Goal: Task Accomplishment & Management: Manage account settings

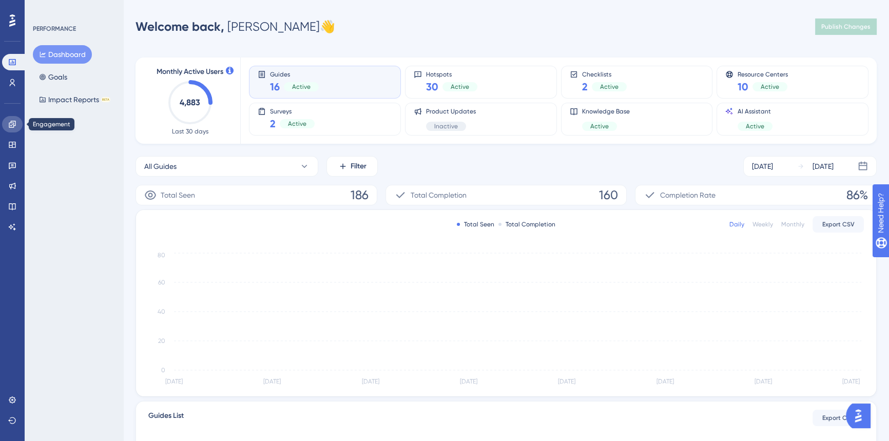
click at [10, 124] on icon at bounding box center [12, 124] width 8 height 8
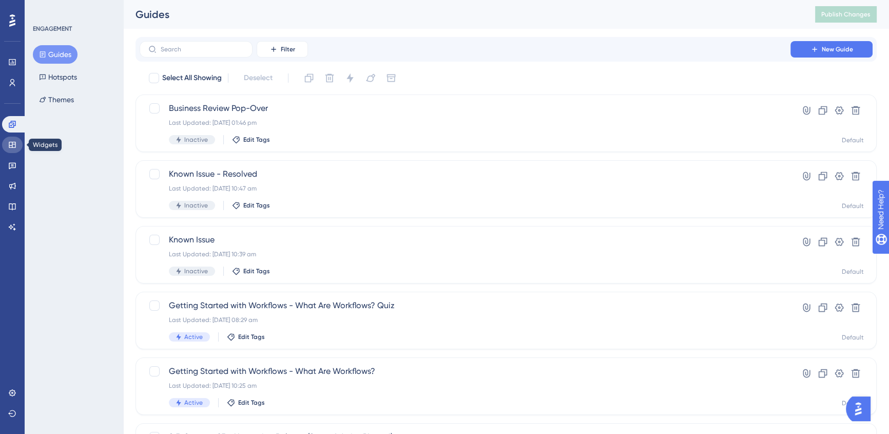
click at [13, 144] on icon at bounding box center [12, 145] width 7 height 6
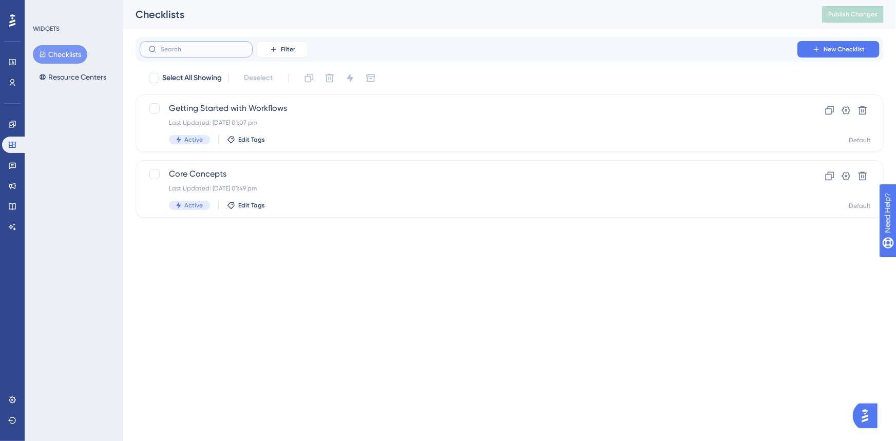
click at [192, 49] on input "text" at bounding box center [202, 49] width 83 height 7
click at [55, 83] on button "Resource Centers" at bounding box center [73, 77] width 80 height 18
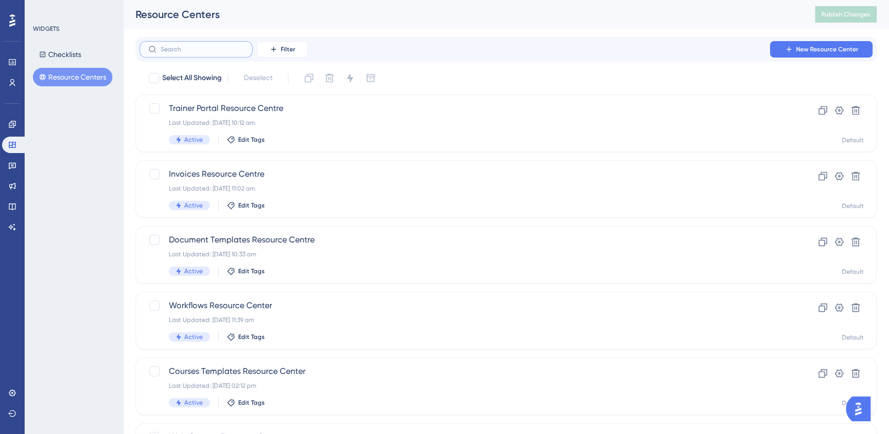
click at [223, 50] on input "text" at bounding box center [202, 49] width 83 height 7
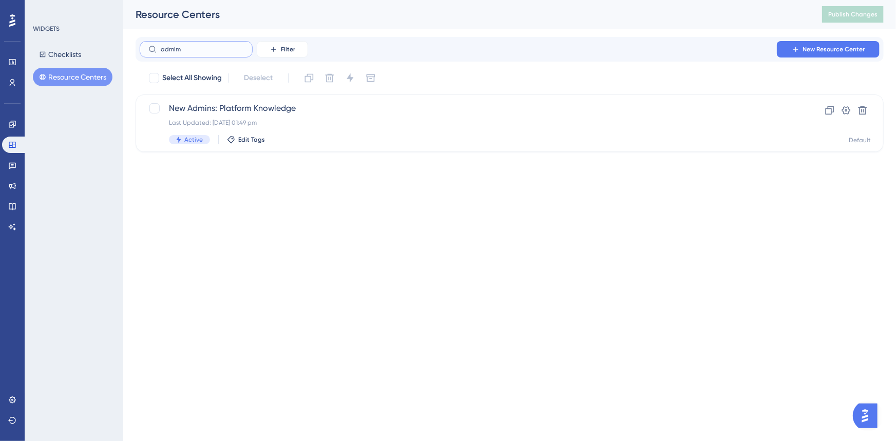
type input "admimn"
checkbox input "true"
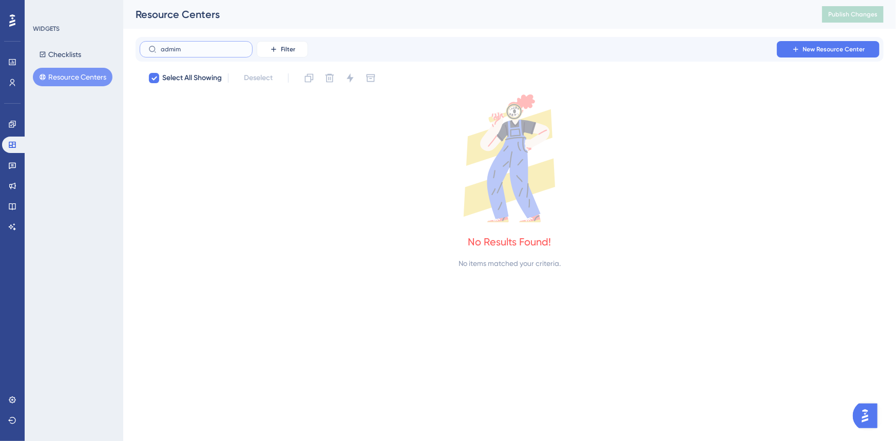
type input "admi"
checkbox input "false"
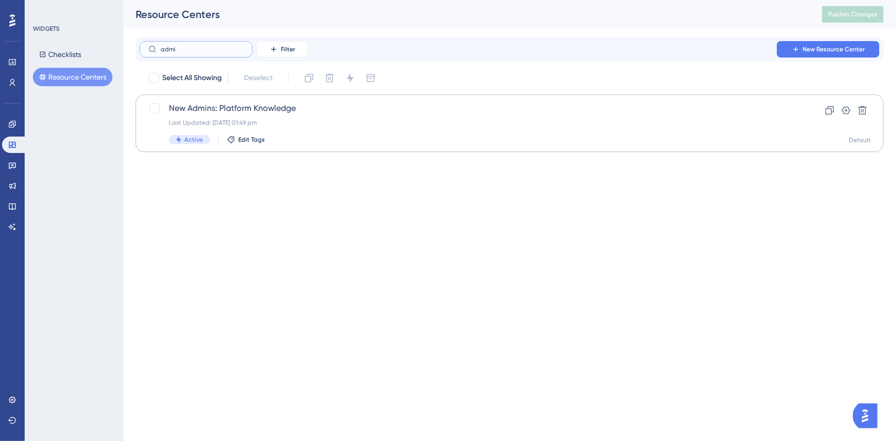
type input "admi"
click at [287, 126] on div "Last Updated: [DATE] 01:49 pm" at bounding box center [468, 123] width 599 height 8
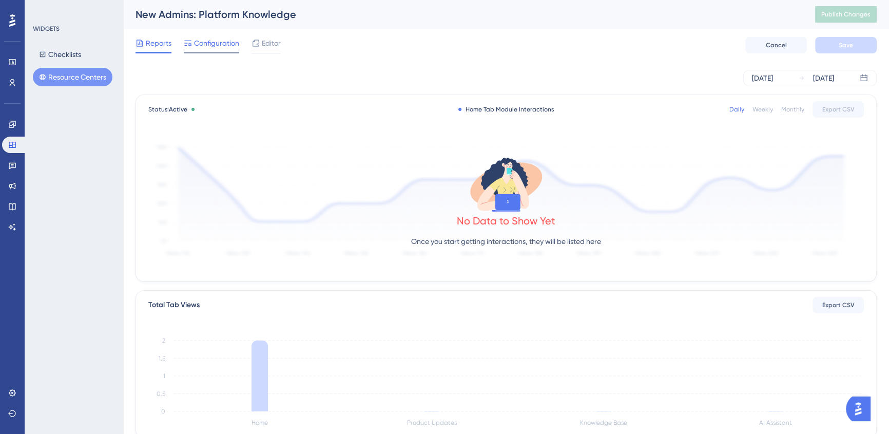
click at [198, 38] on span "Configuration" at bounding box center [216, 43] width 45 height 12
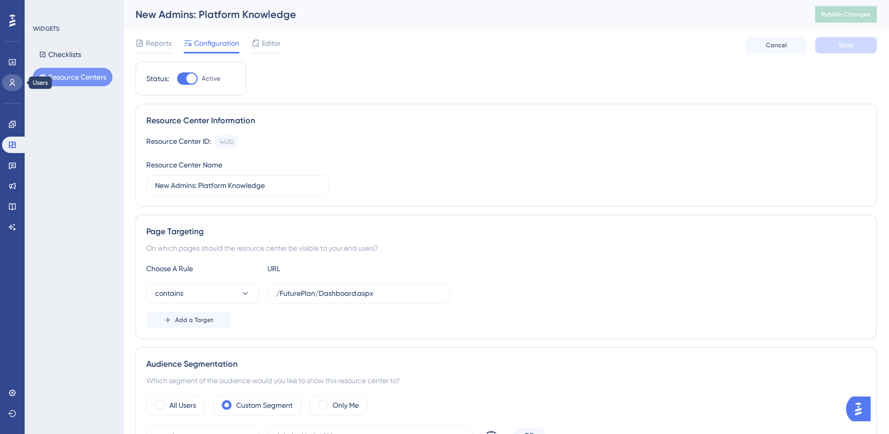
click at [11, 78] on link at bounding box center [12, 82] width 21 height 16
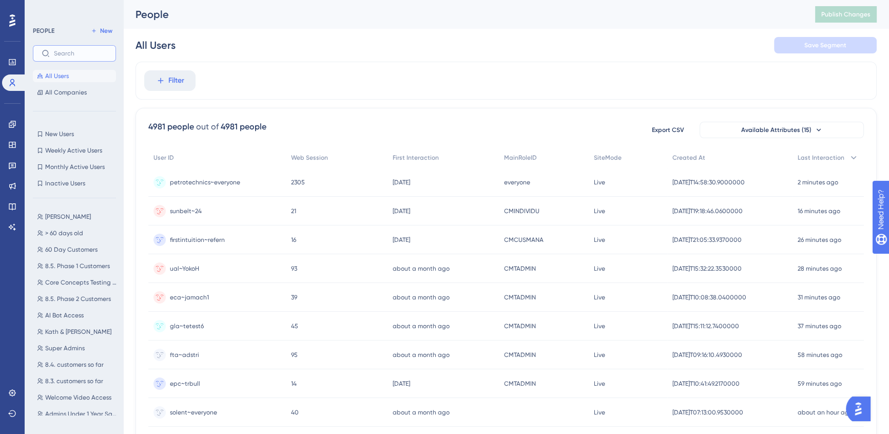
click at [87, 51] on input "text" at bounding box center [80, 53] width 53 height 7
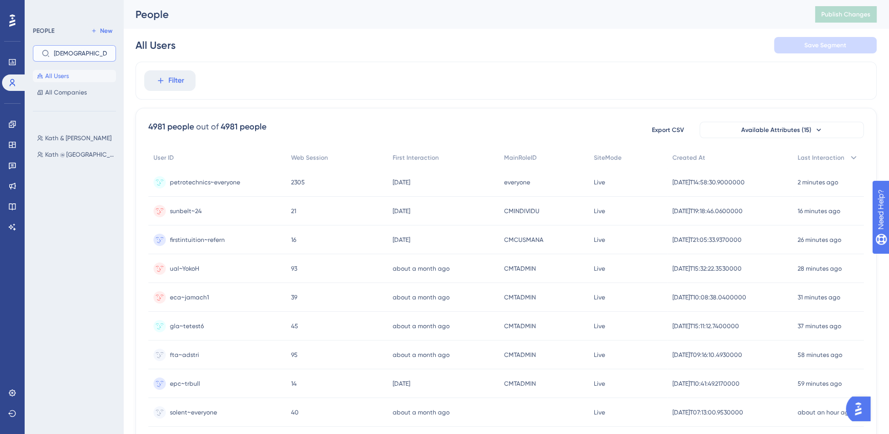
type input "[DEMOGRAPHIC_DATA]"
click at [73, 130] on div "Kath & [PERSON_NAME] & [PERSON_NAME] @ Oxford Kath @ [GEOGRAPHIC_DATA]" at bounding box center [77, 232] width 89 height 209
click at [70, 134] on span "Kath & [PERSON_NAME]" at bounding box center [78, 138] width 66 height 8
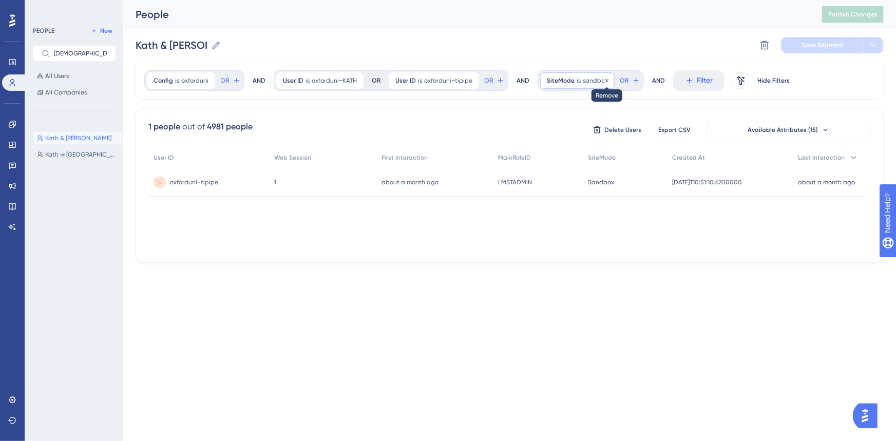
click at [604, 80] on icon at bounding box center [607, 81] width 6 height 6
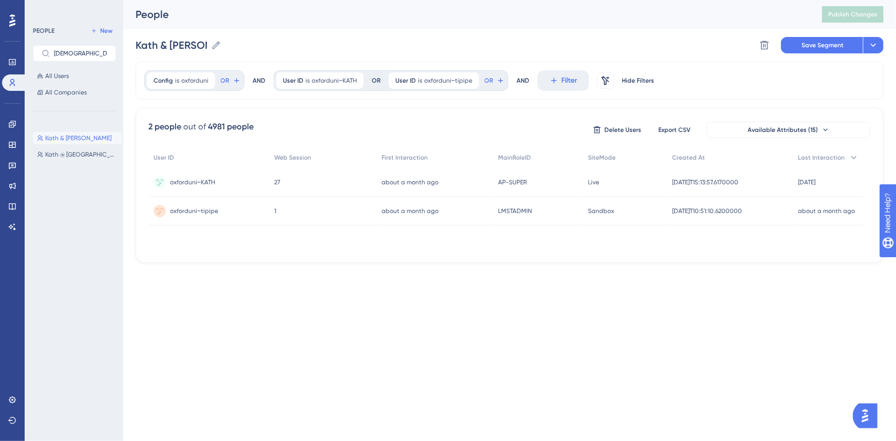
click at [532, 0] on html "Performance Users Engagement Widgets Feedback Product Updates Knowledge Base AI…" at bounding box center [448, 0] width 896 height 0
click at [817, 39] on button "Save Segment" at bounding box center [822, 45] width 82 height 16
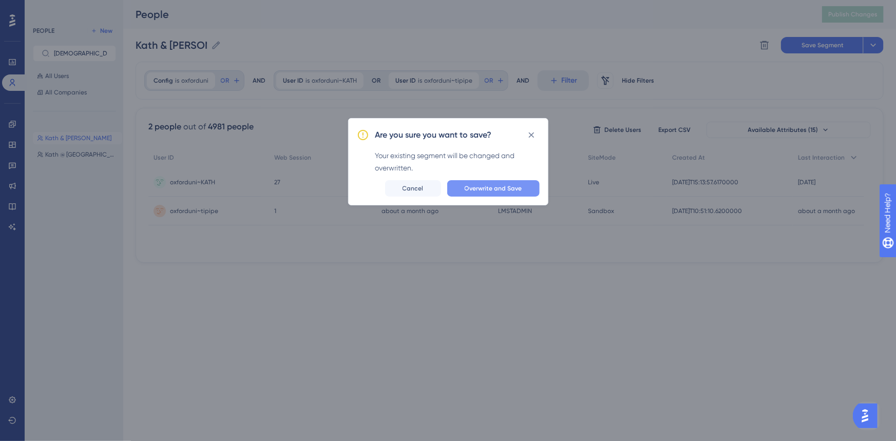
click at [494, 187] on span "Overwrite and Save" at bounding box center [493, 188] width 57 height 8
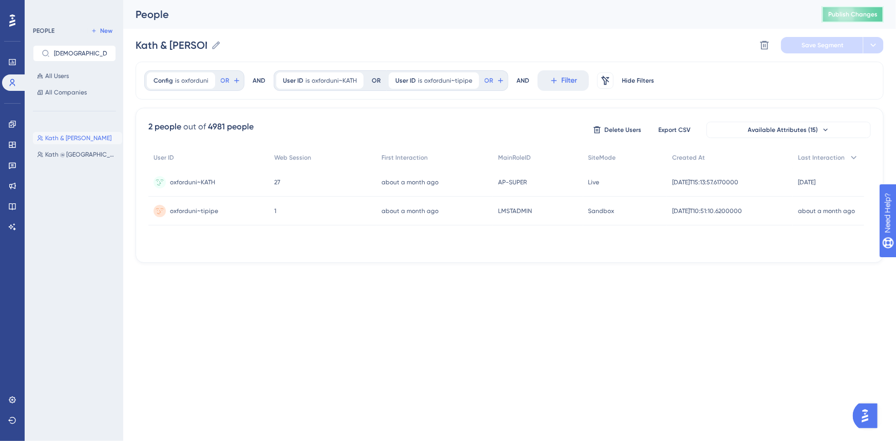
click at [842, 20] on button "Publish Changes" at bounding box center [853, 14] width 62 height 16
click at [57, 56] on input "[DEMOGRAPHIC_DATA]" at bounding box center [80, 53] width 53 height 7
click at [397, 0] on html "Performance Users Engagement Widgets Feedback Product Updates Knowledge Base AI…" at bounding box center [448, 0] width 896 height 0
click at [12, 146] on icon at bounding box center [12, 145] width 7 height 6
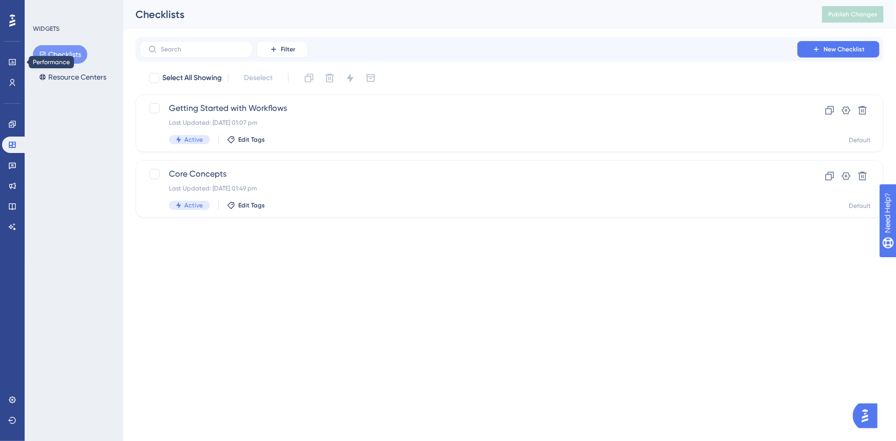
click at [15, 73] on div "Performance Users" at bounding box center [12, 72] width 21 height 37
click at [15, 77] on link at bounding box center [12, 82] width 21 height 16
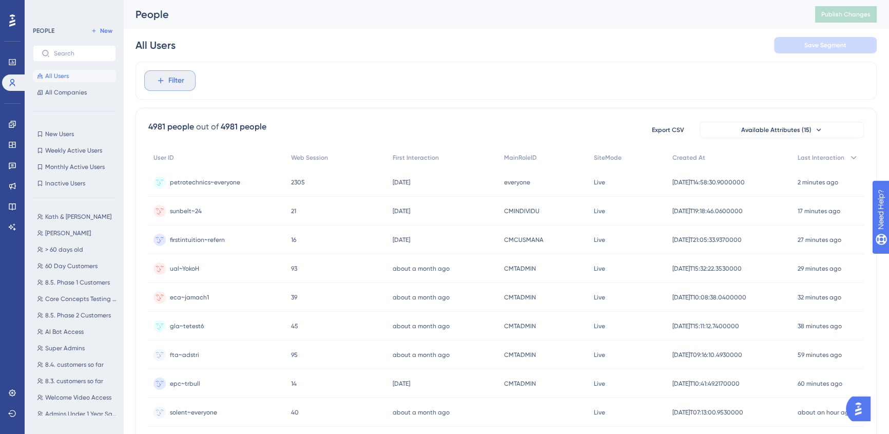
click at [181, 84] on span "Filter" at bounding box center [176, 80] width 16 height 12
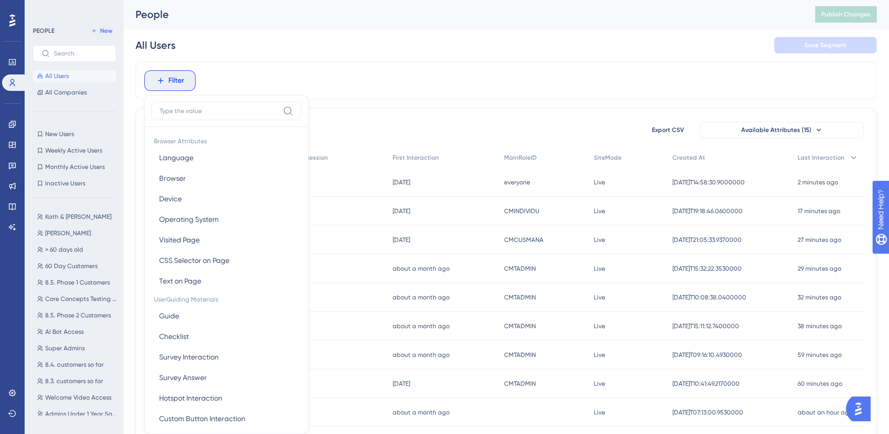
scroll to position [47, 0]
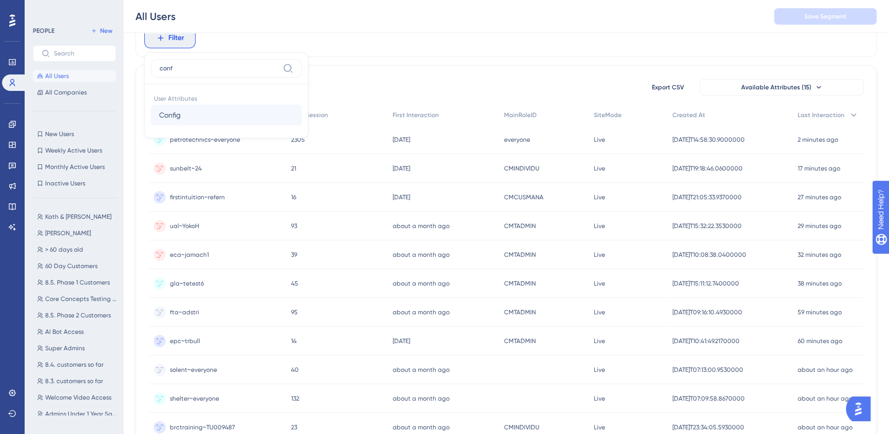
type input "conf"
click at [194, 114] on button "Config Config" at bounding box center [226, 115] width 151 height 21
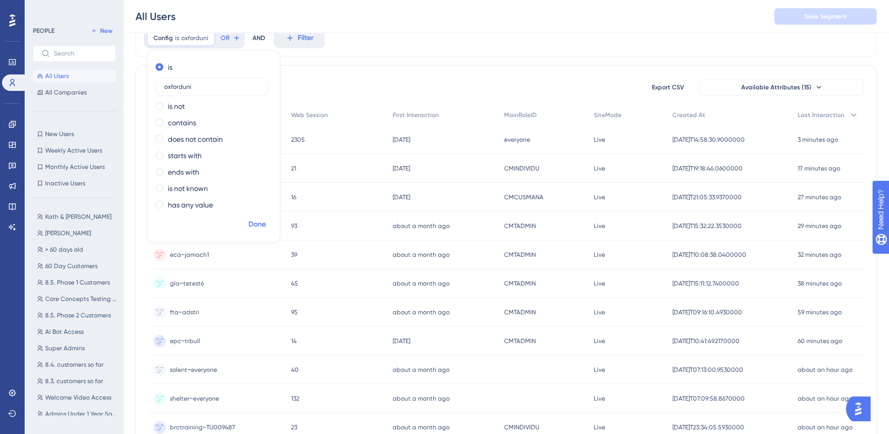
type input "oxforduni"
click at [258, 223] on span "Done" at bounding box center [256, 224] width 17 height 12
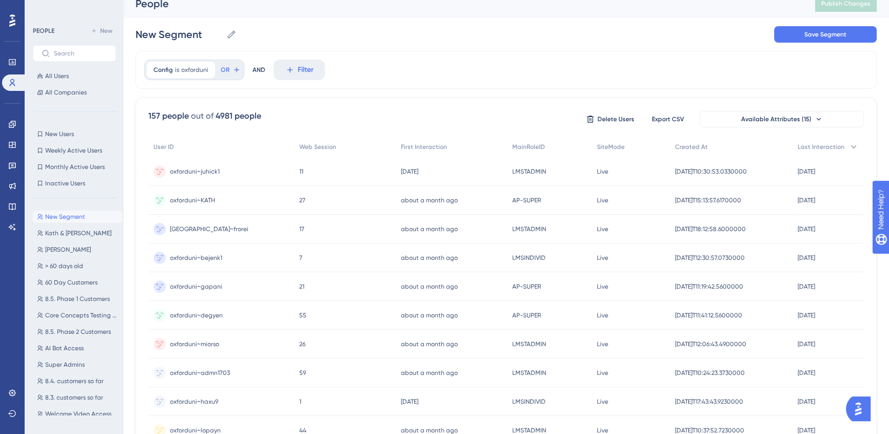
scroll to position [0, 0]
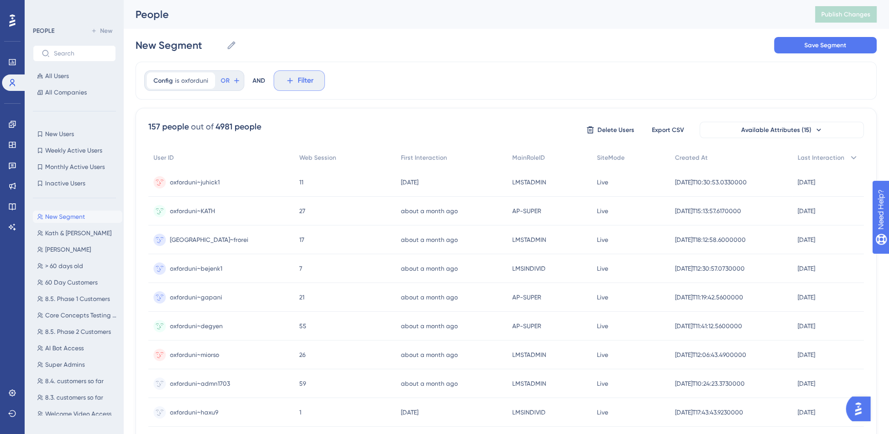
click at [307, 71] on button "Filter" at bounding box center [299, 80] width 51 height 21
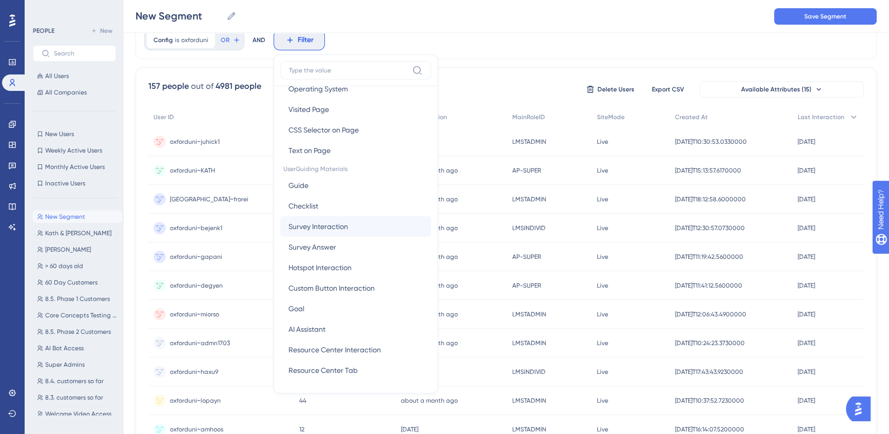
scroll to position [93, 0]
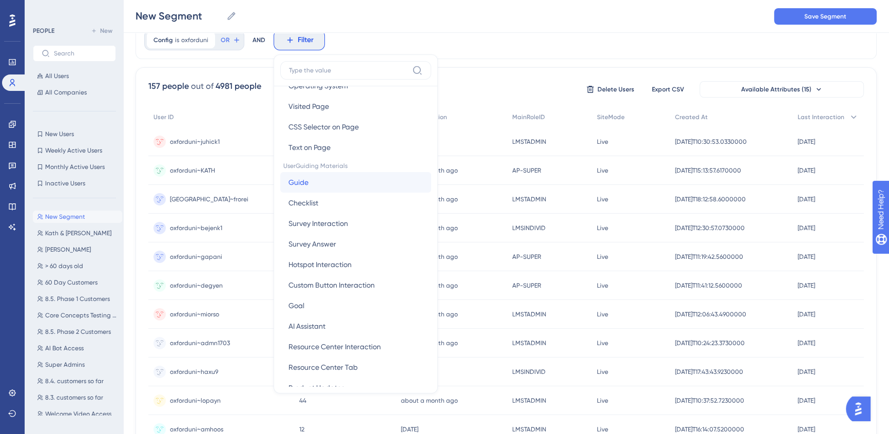
click at [335, 179] on button "Guide Guide" at bounding box center [355, 182] width 151 height 21
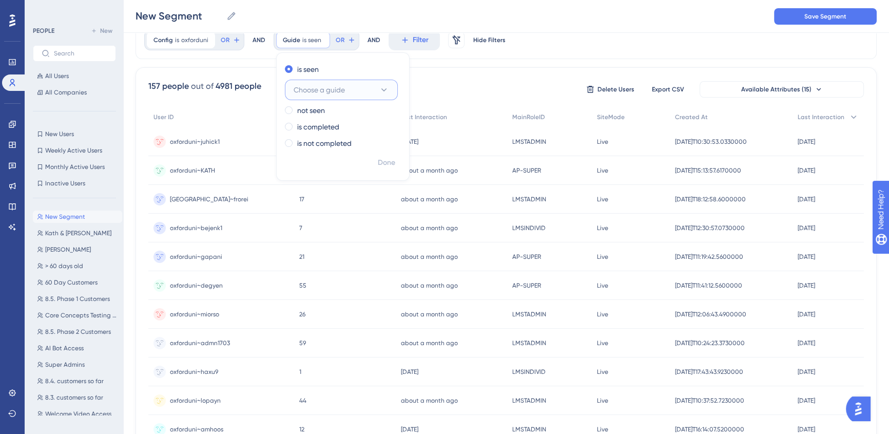
click at [373, 80] on button "Choose a guide" at bounding box center [341, 90] width 113 height 21
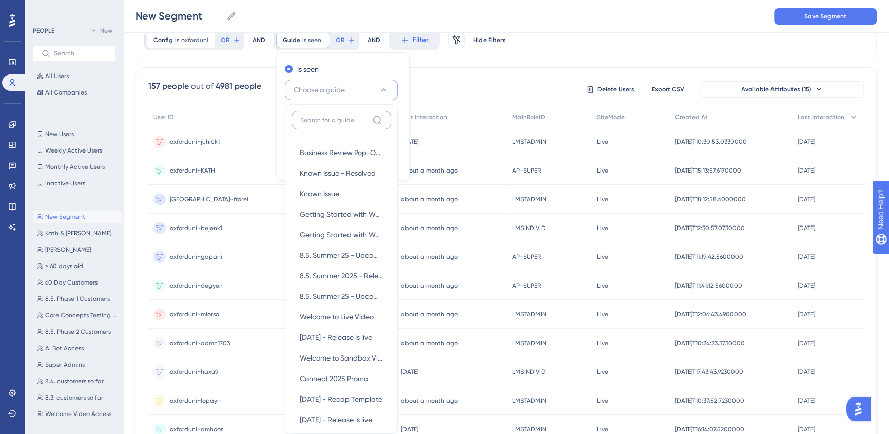
scroll to position [84, 0]
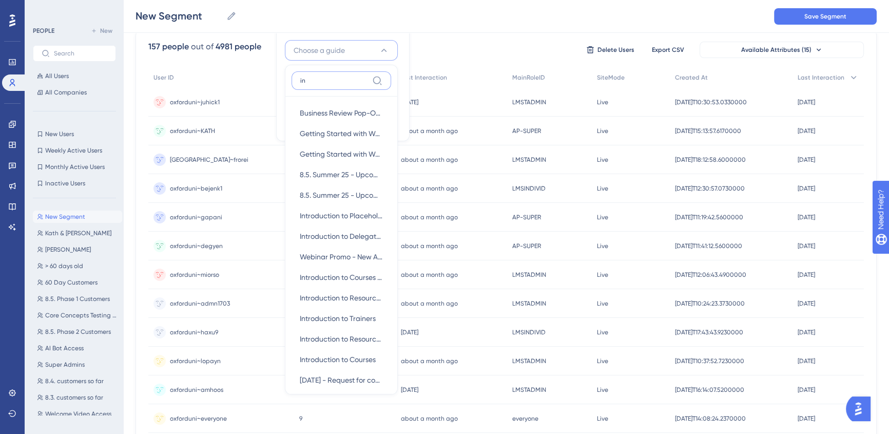
type input "i"
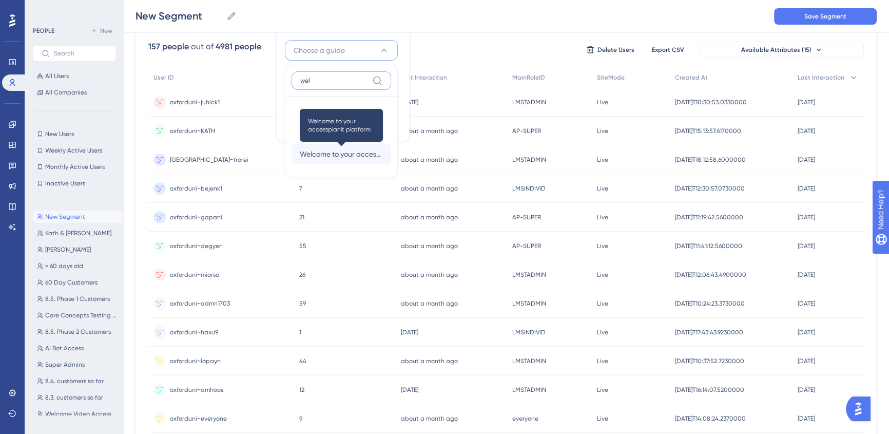
type input "wel"
click at [346, 151] on span "Welcome to your accessplanit platform" at bounding box center [341, 154] width 83 height 12
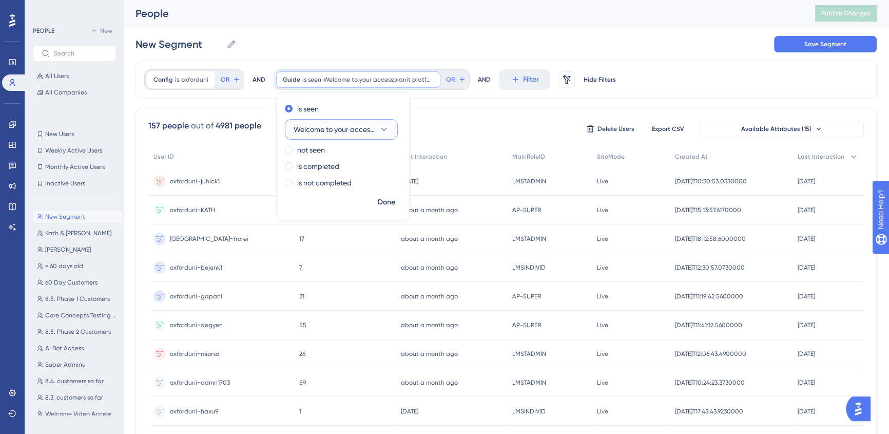
scroll to position [0, 0]
click at [390, 199] on span "Done" at bounding box center [386, 203] width 17 height 12
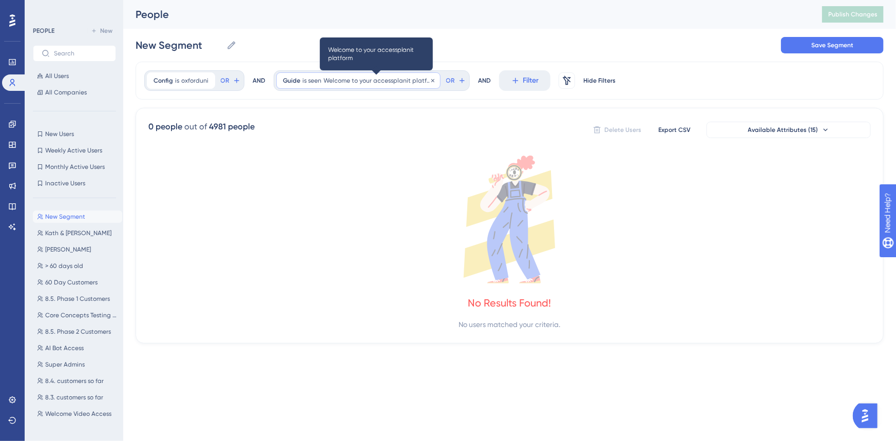
click at [374, 84] on span "Welcome to your accessplanit platform" at bounding box center [378, 80] width 110 height 8
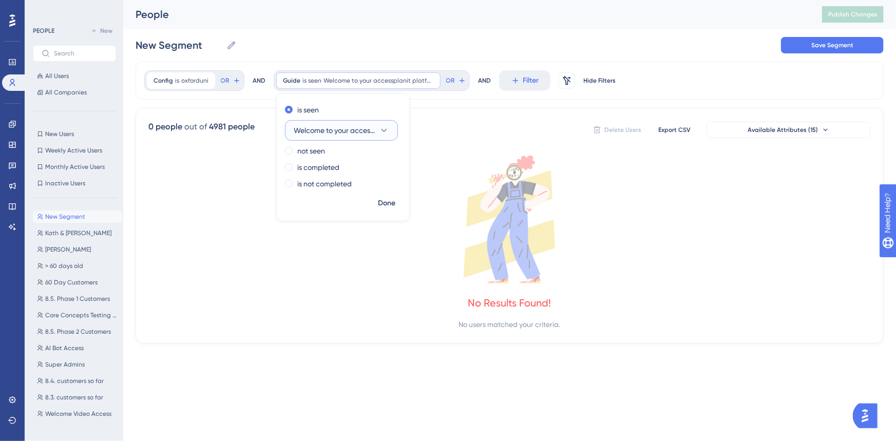
click at [320, 128] on span "Welcome to your accessplanit platform" at bounding box center [334, 130] width 81 height 12
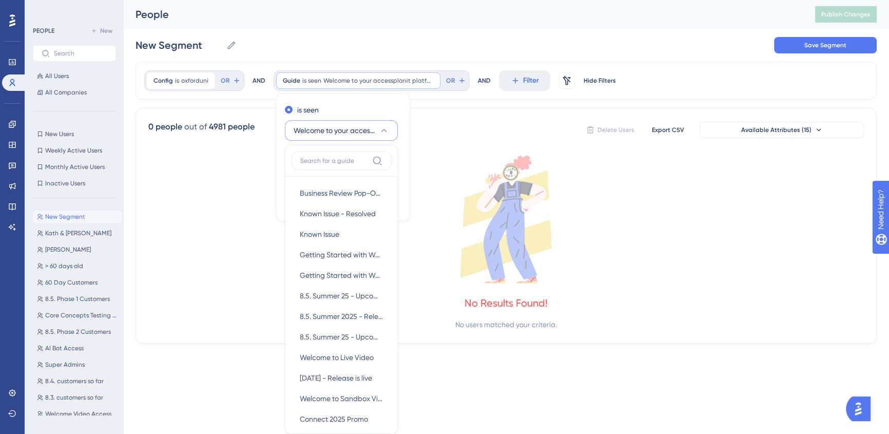
scroll to position [70, 0]
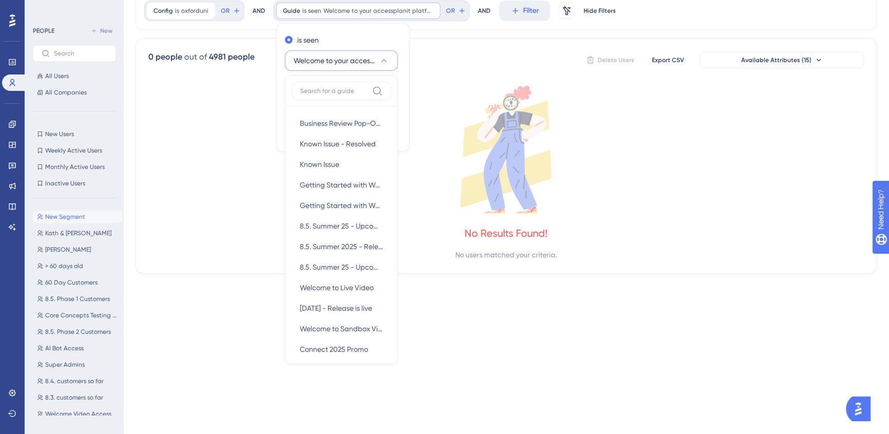
click at [339, 72] on div "is seen Welcome to your accessplanit platform Business Review Pop-Over Business…" at bounding box center [343, 78] width 132 height 92
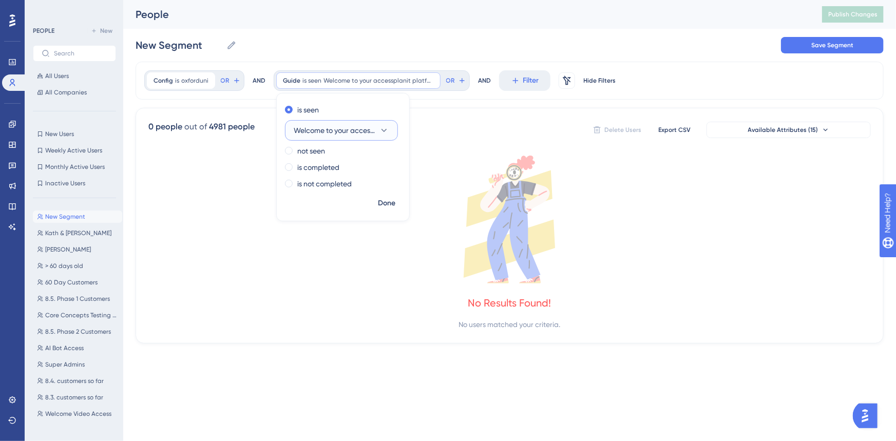
click at [318, 140] on button "Welcome to your accessplanit platform" at bounding box center [341, 130] width 113 height 21
type input "data"
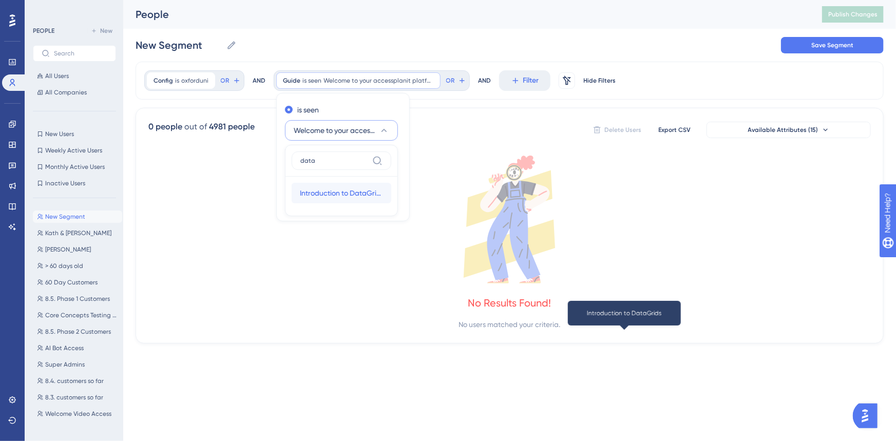
click at [341, 195] on span "Introduction to DataGrids" at bounding box center [341, 193] width 83 height 12
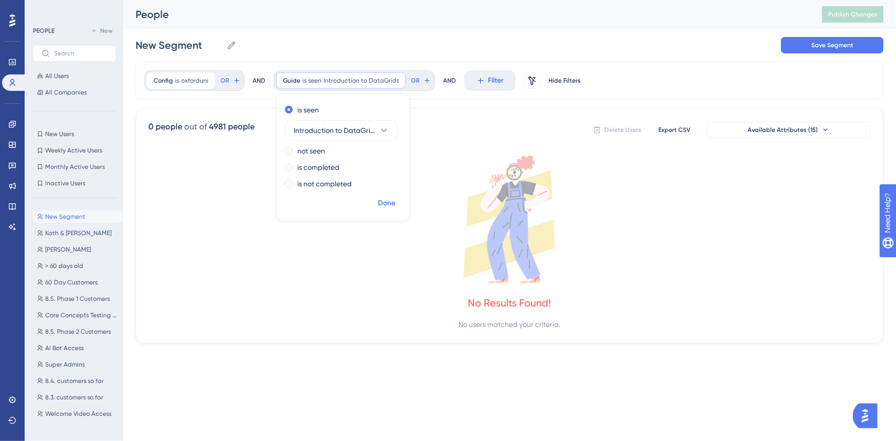
click at [382, 200] on span "Done" at bounding box center [386, 203] width 17 height 12
click at [379, 0] on html "Performance Users Engagement Widgets Feedback Product Updates Knowledge Base AI…" at bounding box center [448, 0] width 896 height 0
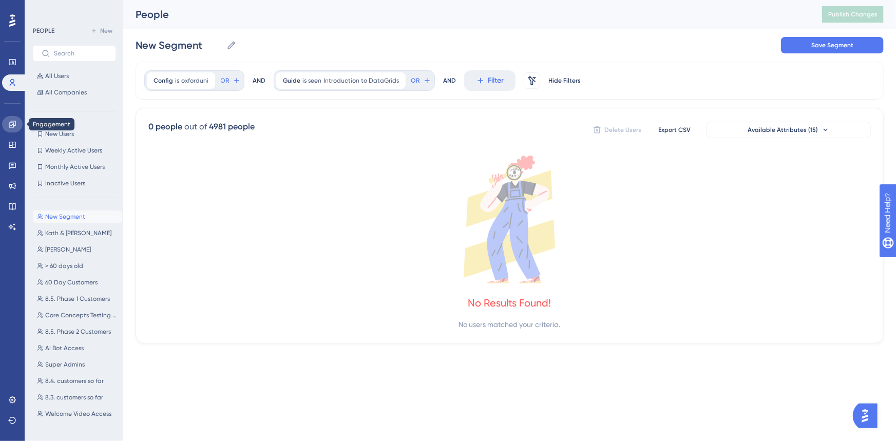
click at [15, 128] on link at bounding box center [12, 124] width 21 height 16
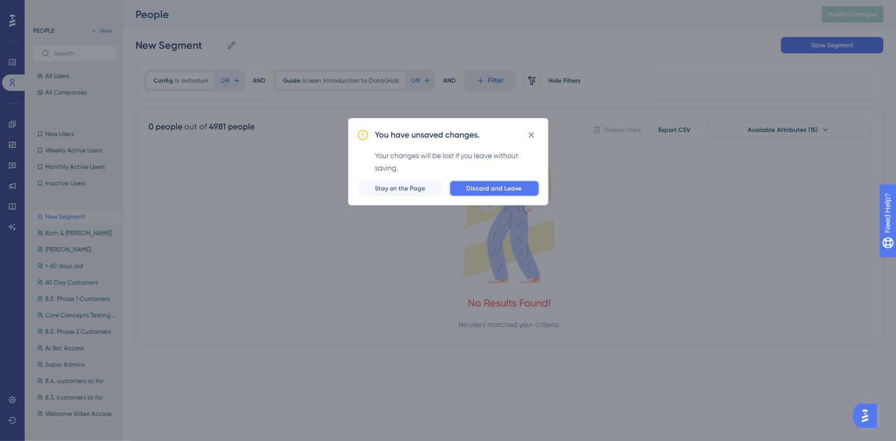
click at [467, 192] on button "Discard and Leave" at bounding box center [494, 188] width 90 height 16
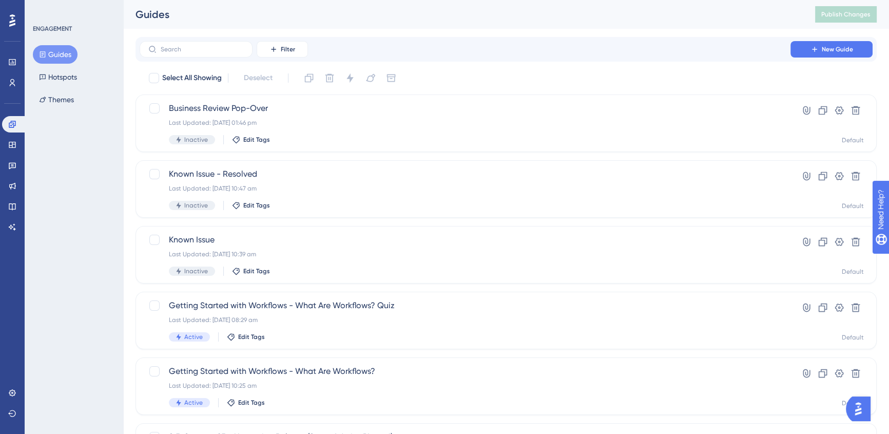
click at [221, 40] on div "Filter New Guide" at bounding box center [506, 49] width 741 height 25
click at [221, 46] on input "text" at bounding box center [202, 49] width 83 height 7
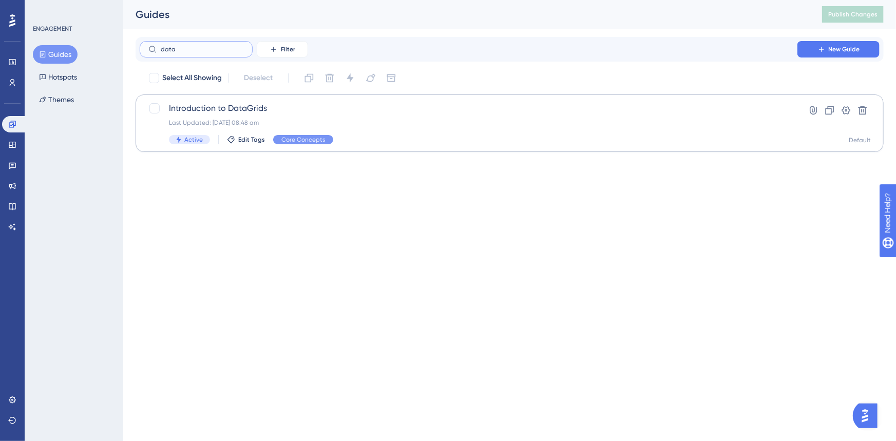
type input "data"
click at [234, 99] on div "Introduction to DataGrids Last Updated: [DATE] 08:48 am Active Edit Tags Core C…" at bounding box center [510, 122] width 748 height 57
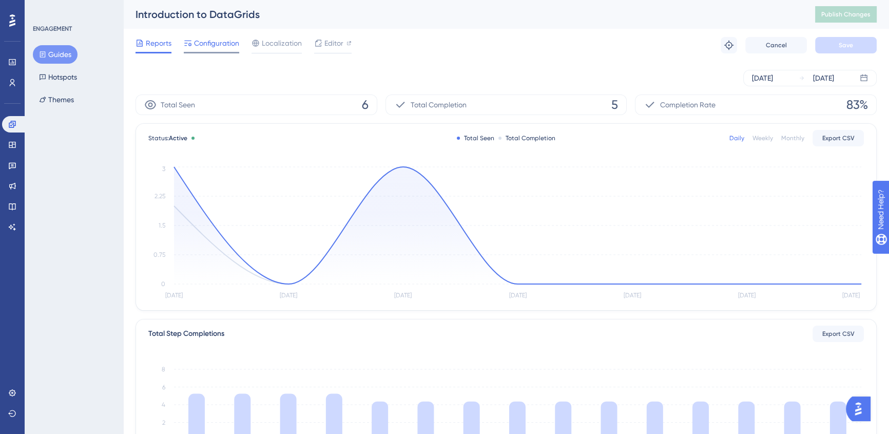
click at [233, 46] on span "Configuration" at bounding box center [216, 43] width 45 height 12
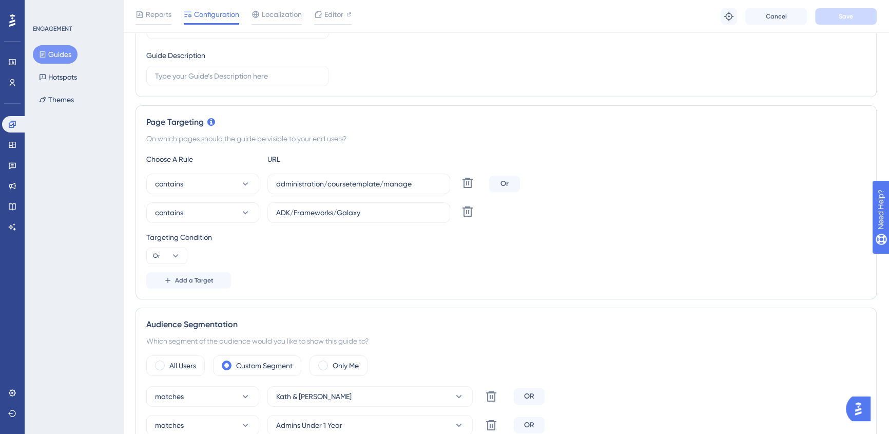
scroll to position [46, 0]
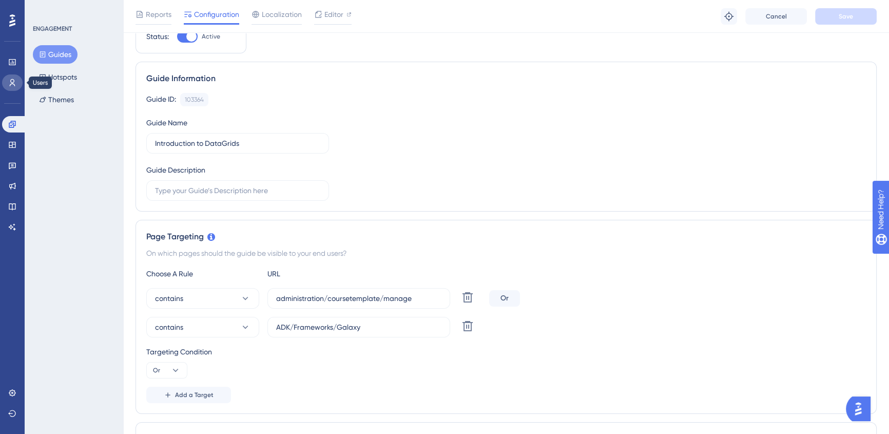
click at [14, 83] on icon at bounding box center [12, 83] width 8 height 8
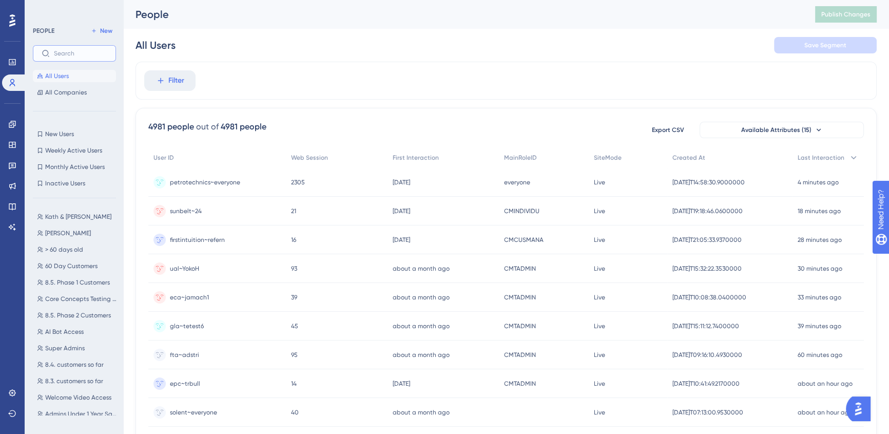
click at [75, 56] on input "text" at bounding box center [80, 53] width 53 height 7
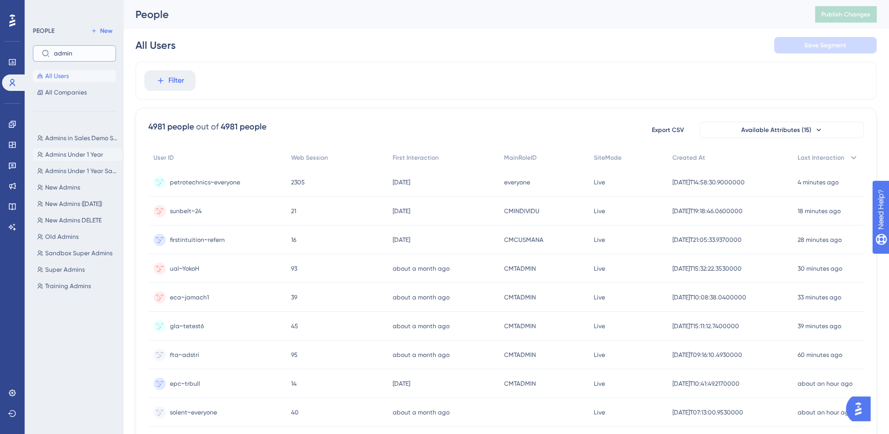
type input "admin"
click at [61, 154] on span "Admins Under 1 Year" at bounding box center [74, 154] width 58 height 8
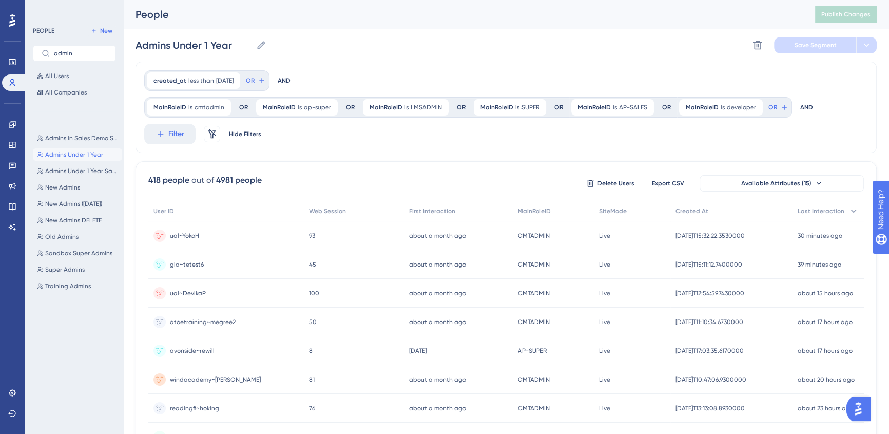
click at [304, 228] on div "93 93" at bounding box center [354, 235] width 100 height 29
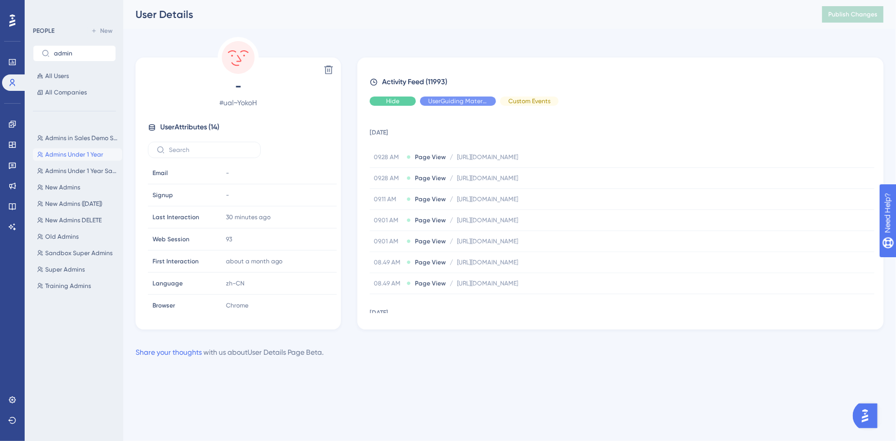
click at [407, 102] on div "Hide" at bounding box center [393, 101] width 46 height 9
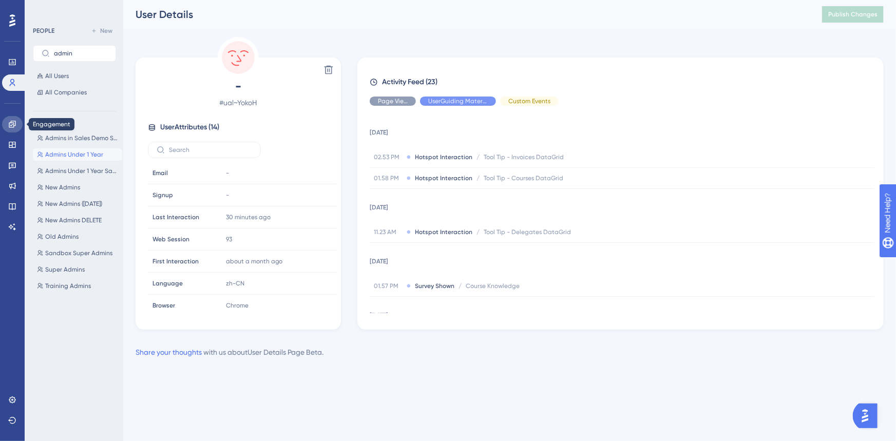
click at [17, 125] on link at bounding box center [12, 124] width 21 height 16
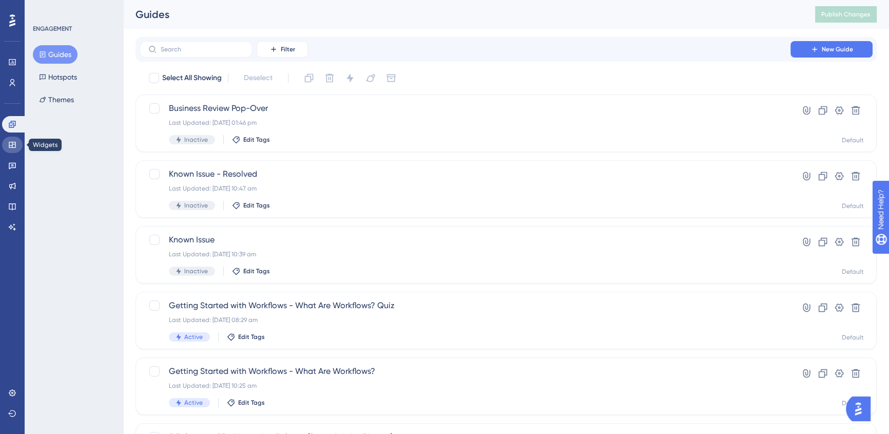
click at [16, 151] on link at bounding box center [12, 145] width 21 height 16
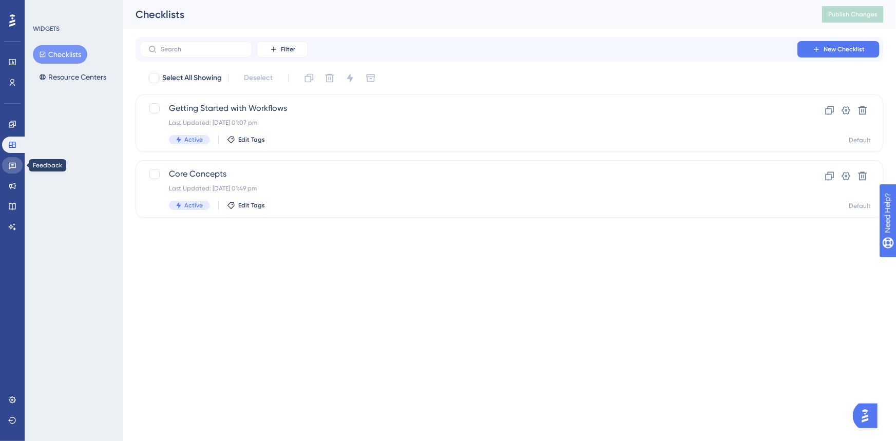
click at [16, 165] on link at bounding box center [12, 165] width 21 height 16
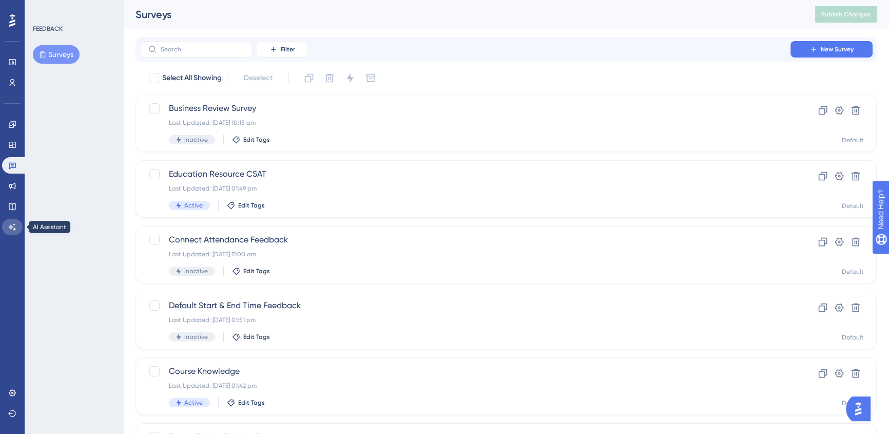
click at [15, 220] on link at bounding box center [12, 227] width 21 height 16
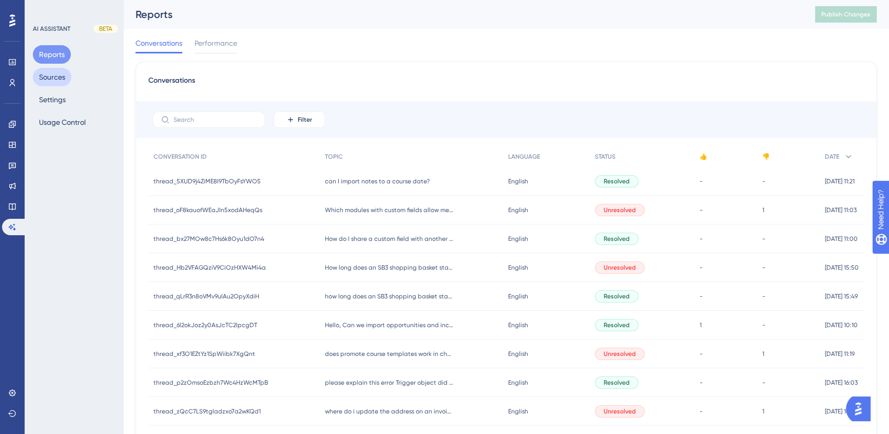
click at [61, 82] on button "Sources" at bounding box center [52, 77] width 38 height 18
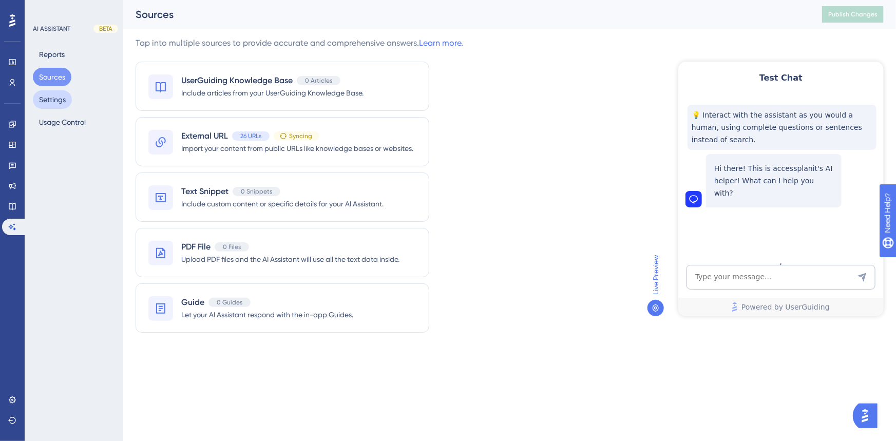
click at [54, 105] on button "Settings" at bounding box center [52, 99] width 39 height 18
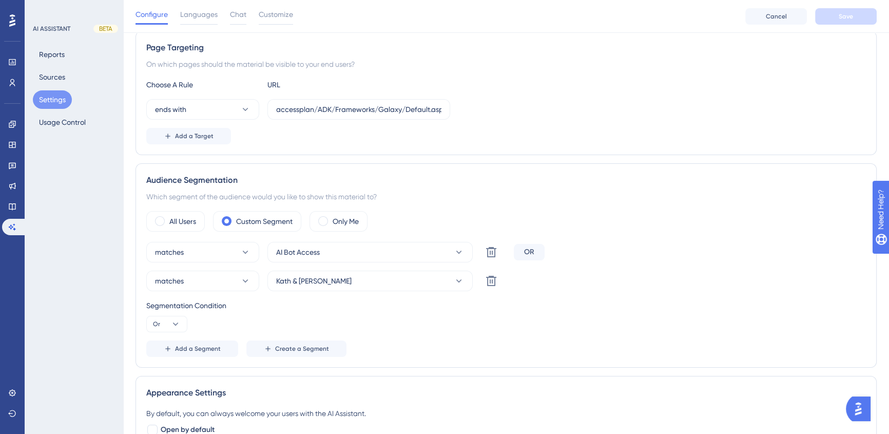
scroll to position [186, 0]
